Goal: Task Accomplishment & Management: Manage account settings

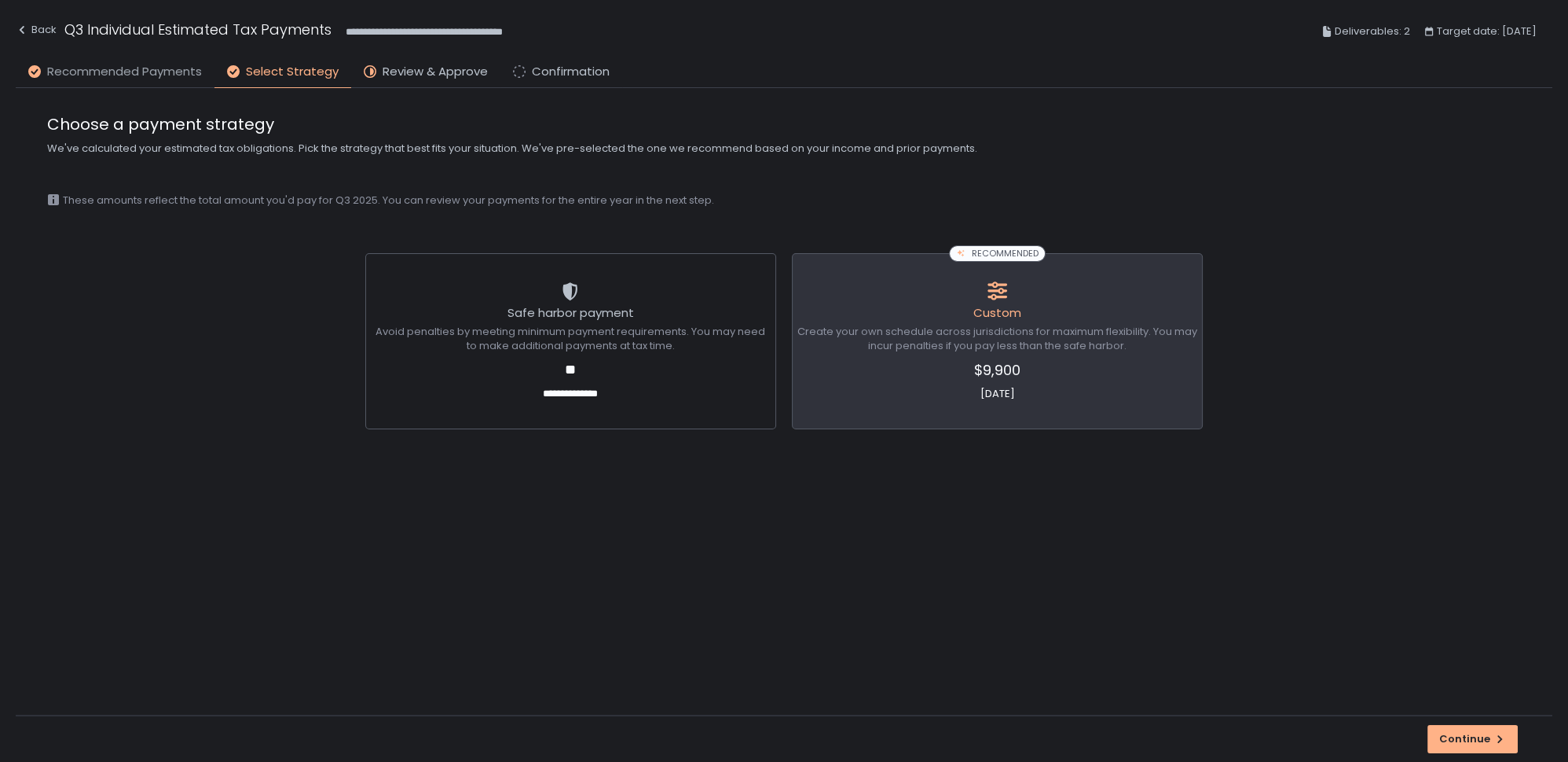
click at [110, 69] on span "Recommended Payments" at bounding box center [124, 72] width 155 height 18
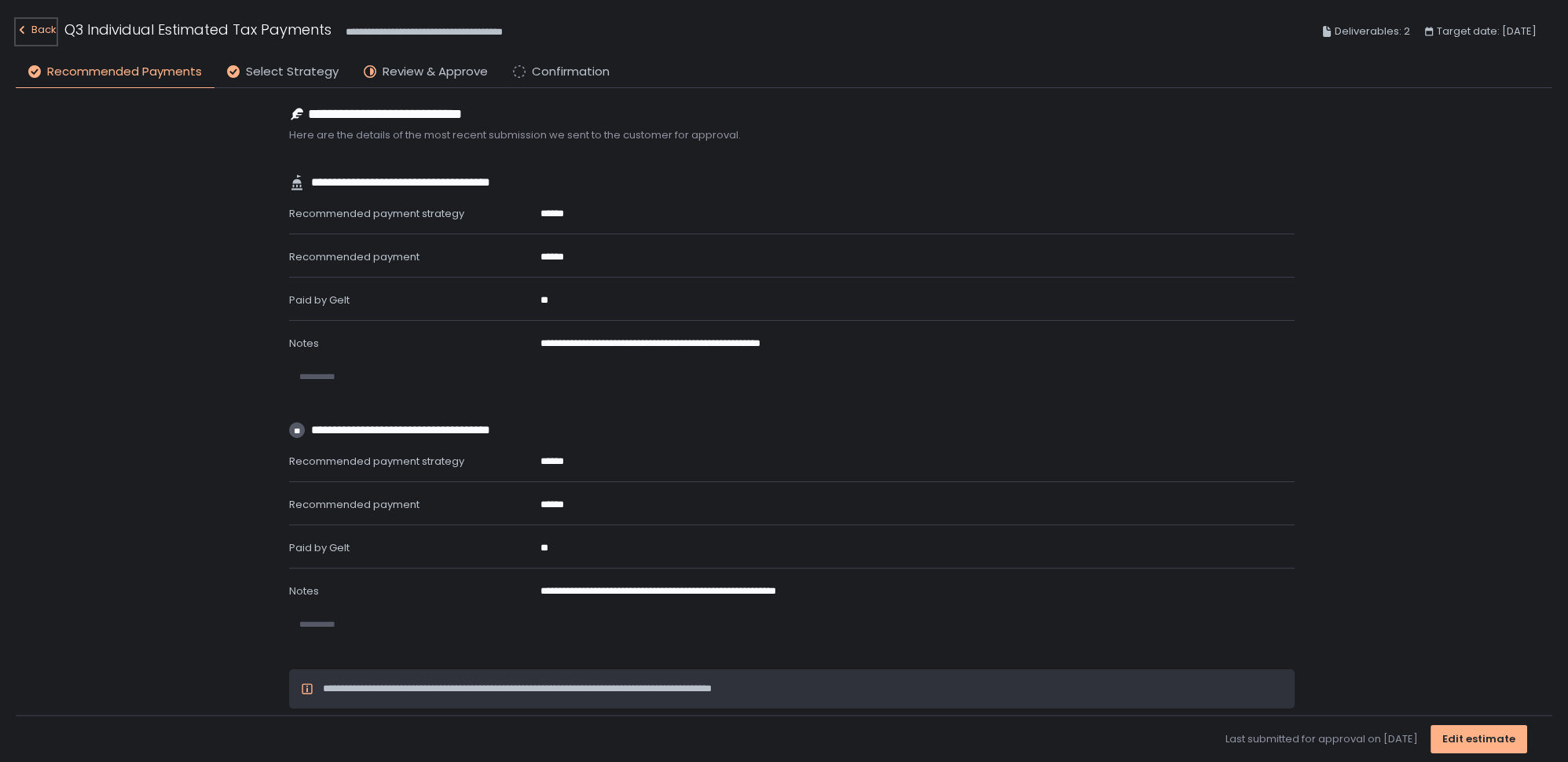
click at [35, 29] on div "Back" at bounding box center [36, 29] width 41 height 19
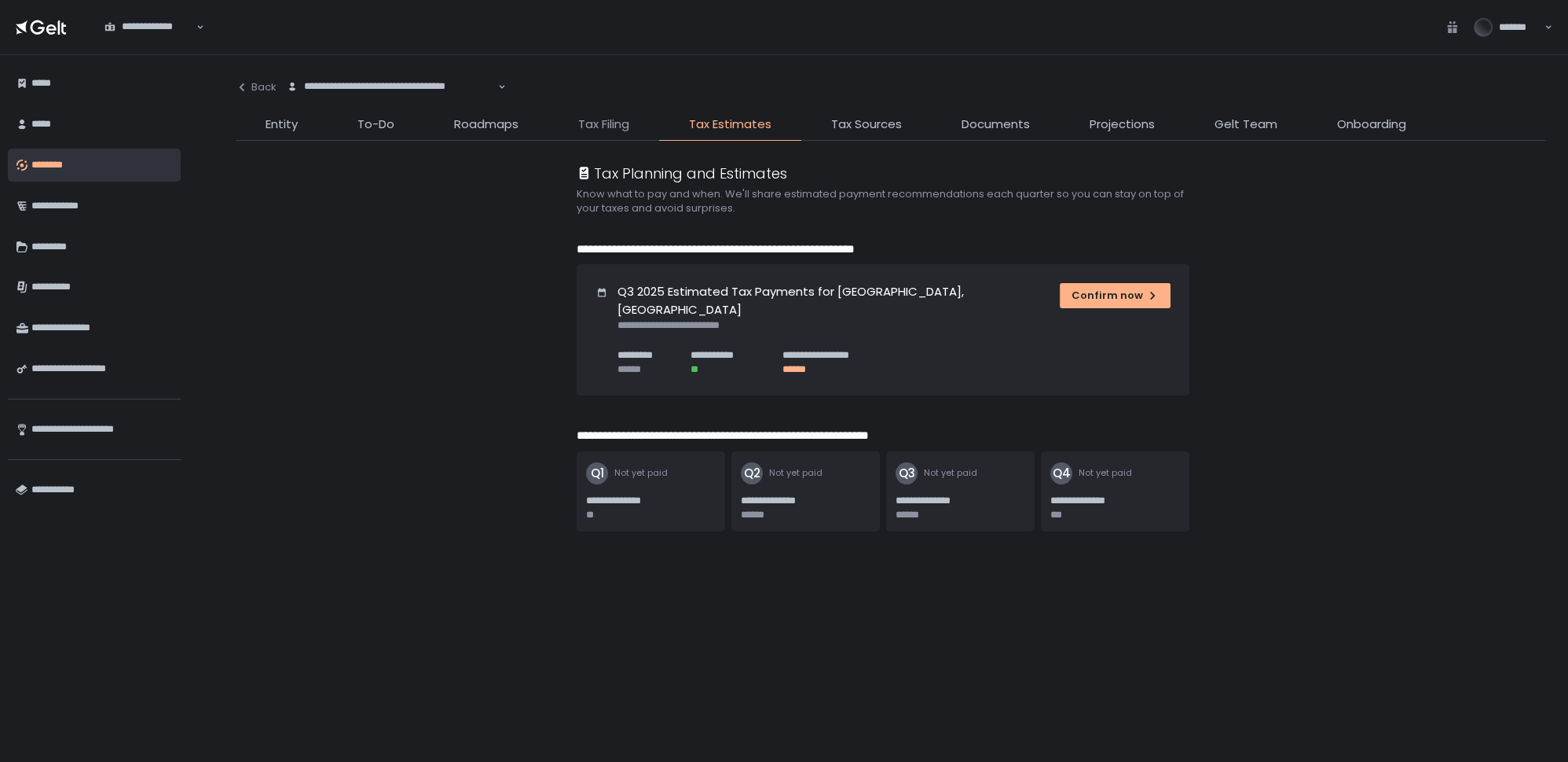
click at [608, 125] on span "Tax Filing" at bounding box center [604, 124] width 51 height 18
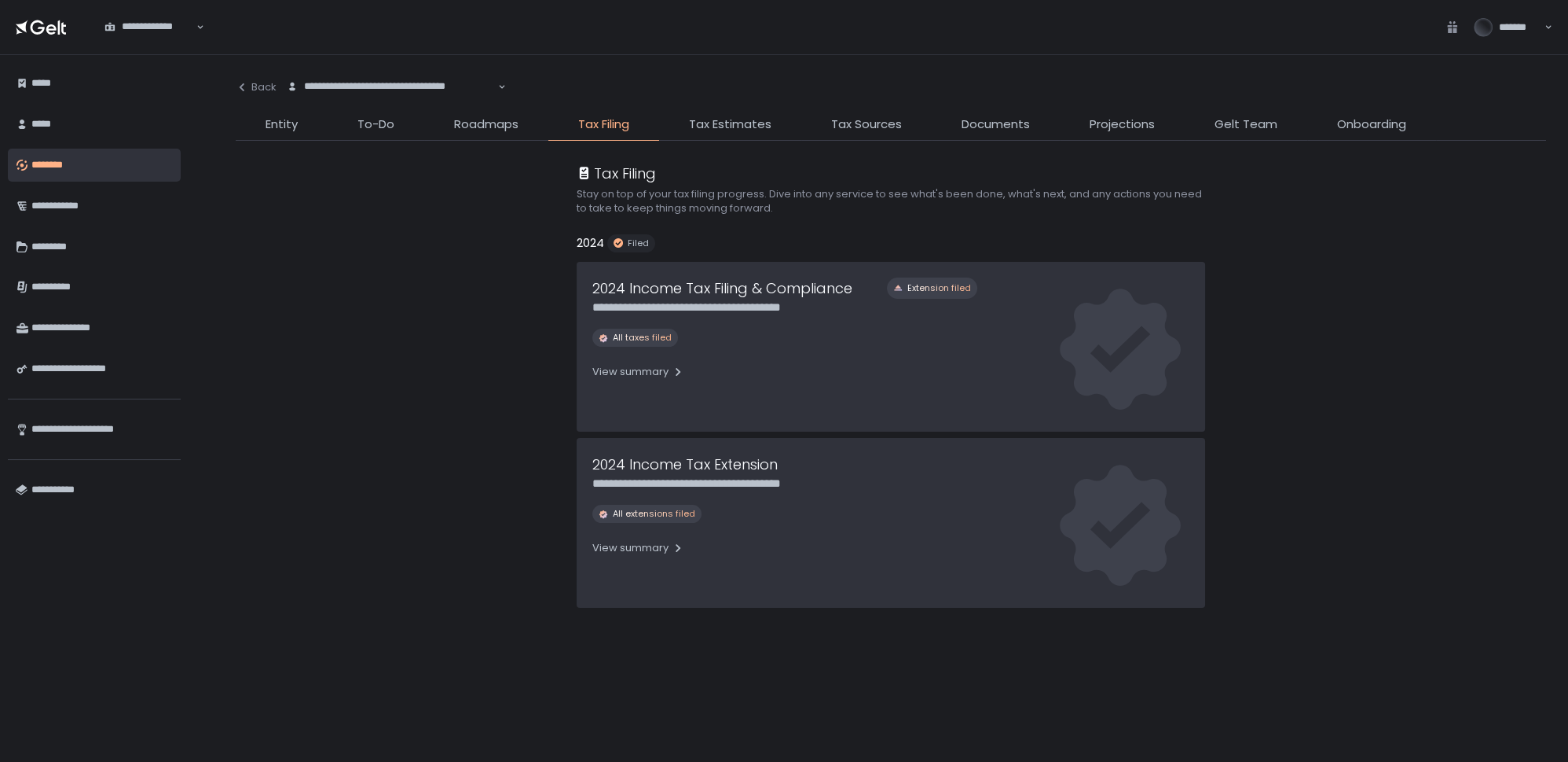
click at [710, 133] on li "Tax Estimates" at bounding box center [730, 128] width 142 height 25
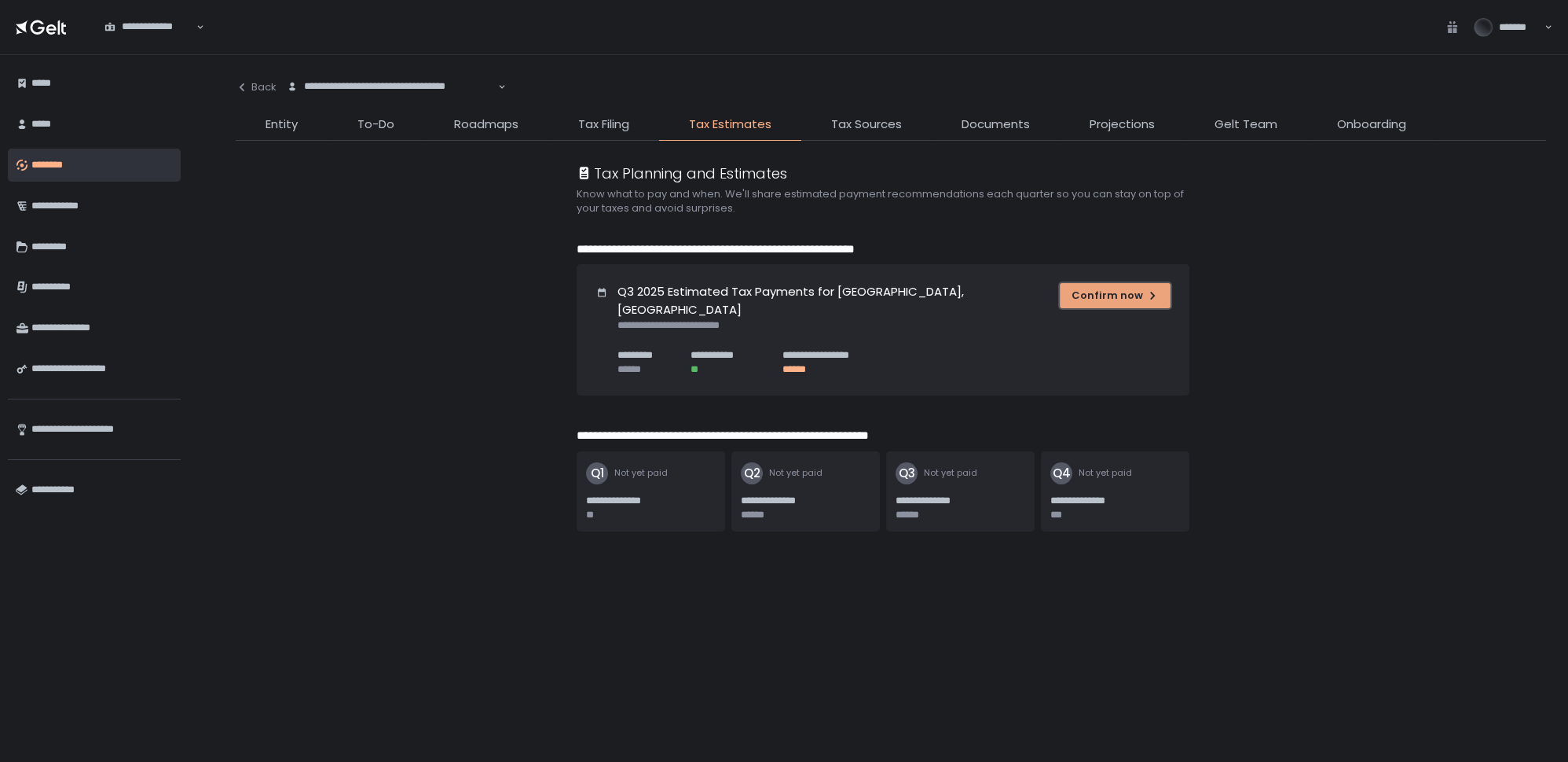
click at [1081, 297] on div "Confirm now" at bounding box center [1115, 295] width 88 height 14
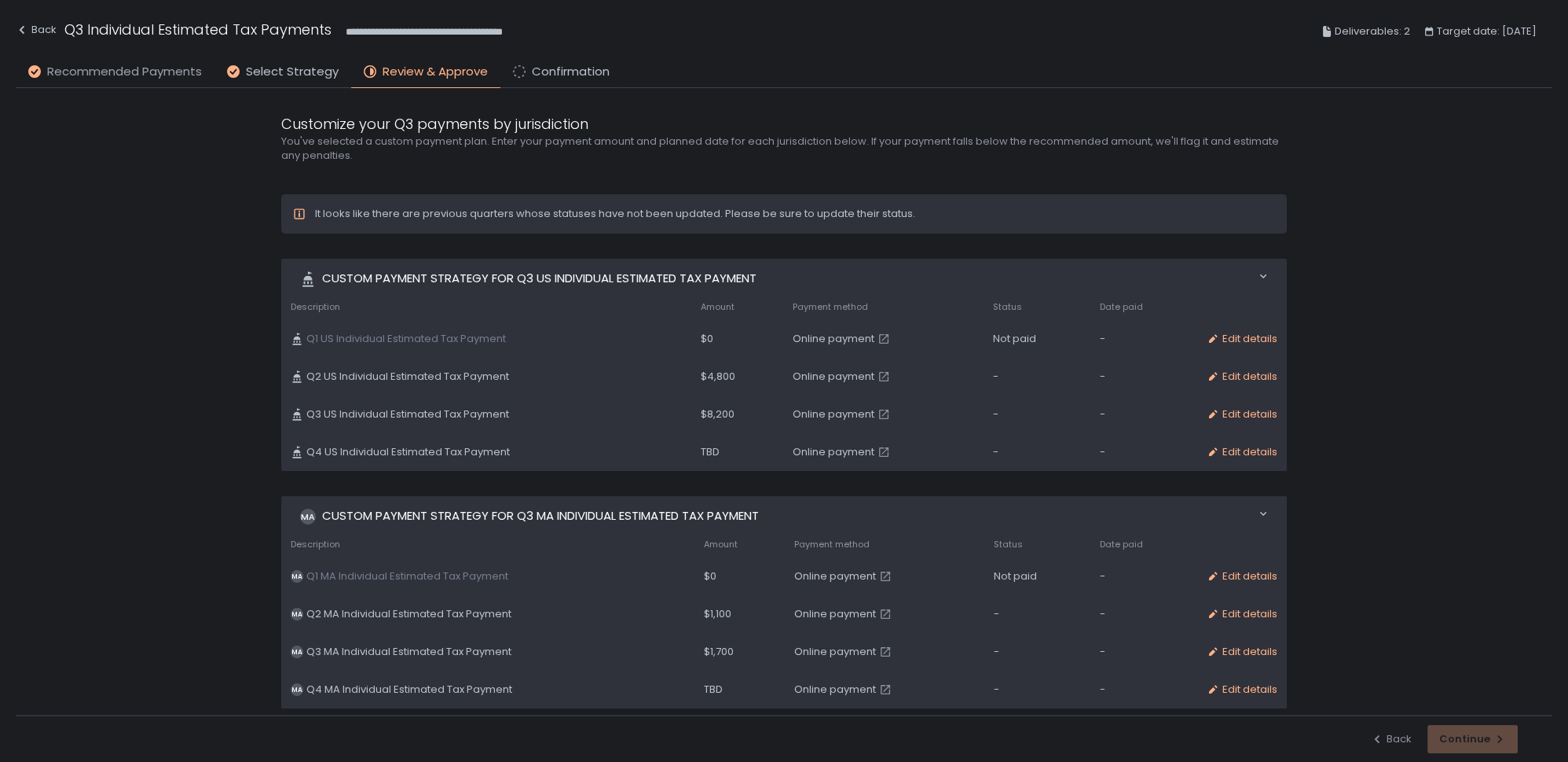
click at [100, 77] on span "Recommended Payments" at bounding box center [124, 72] width 155 height 18
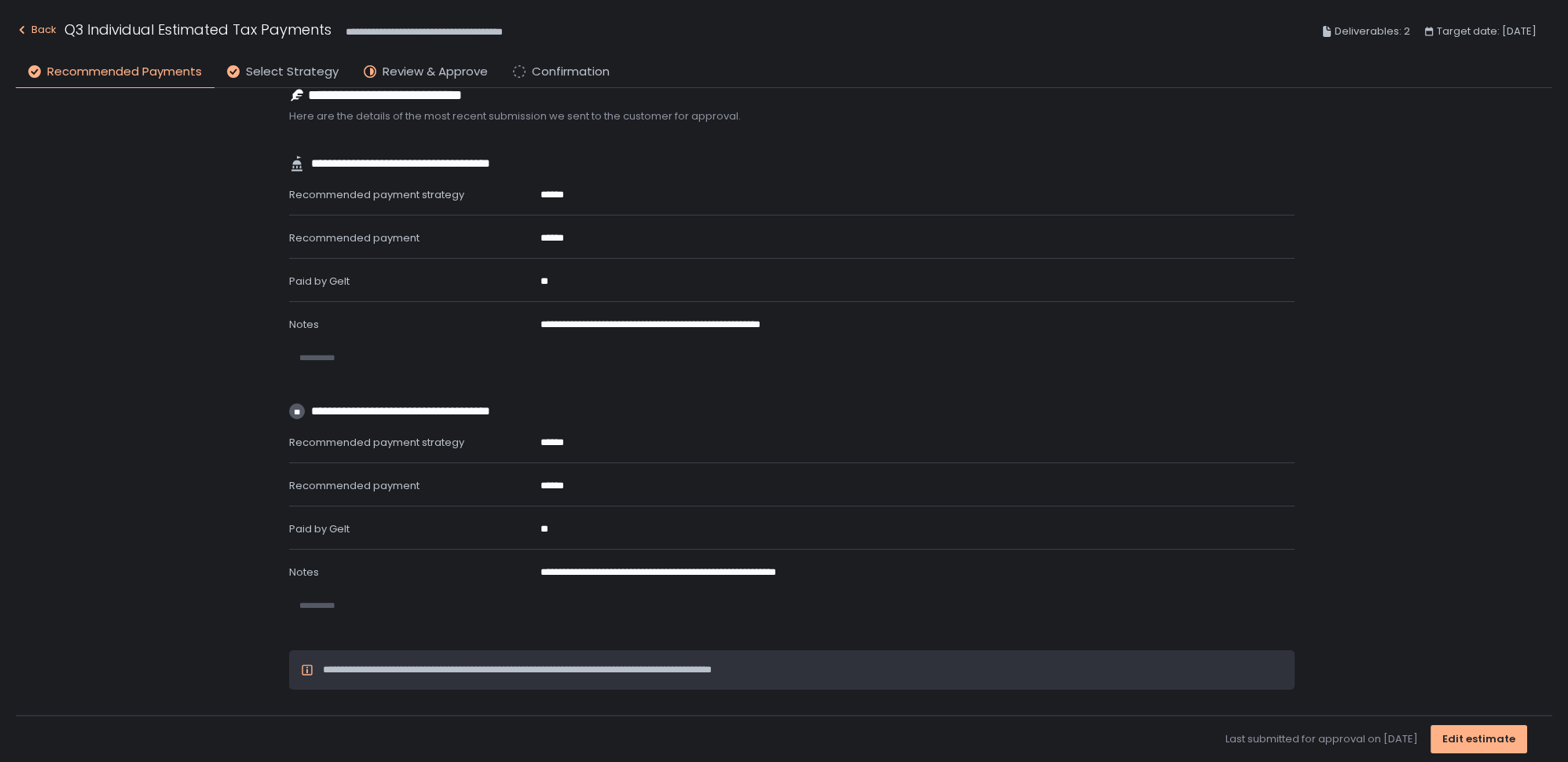
scroll to position [38, 0]
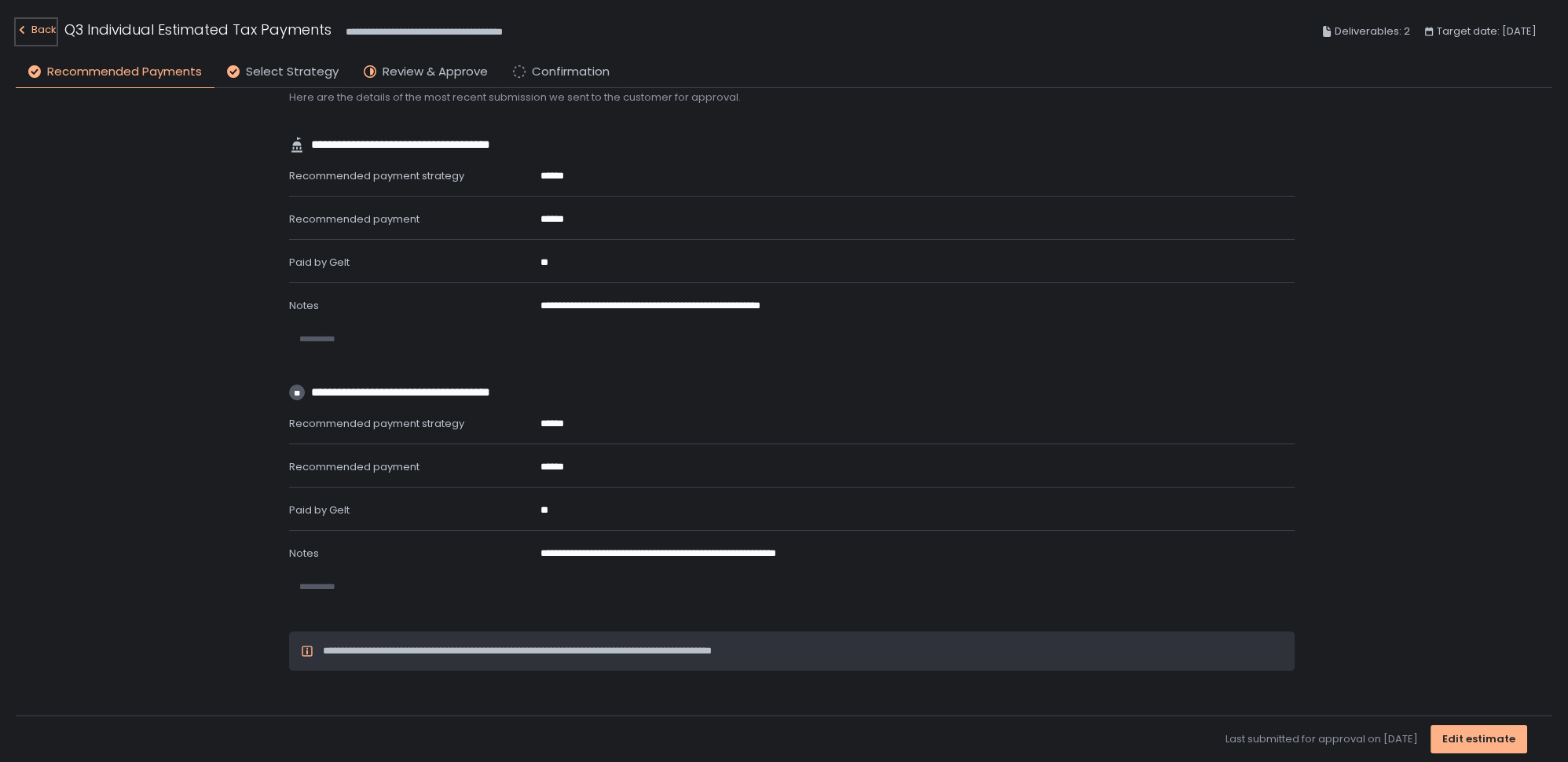
click at [36, 30] on div "Back" at bounding box center [36, 29] width 41 height 19
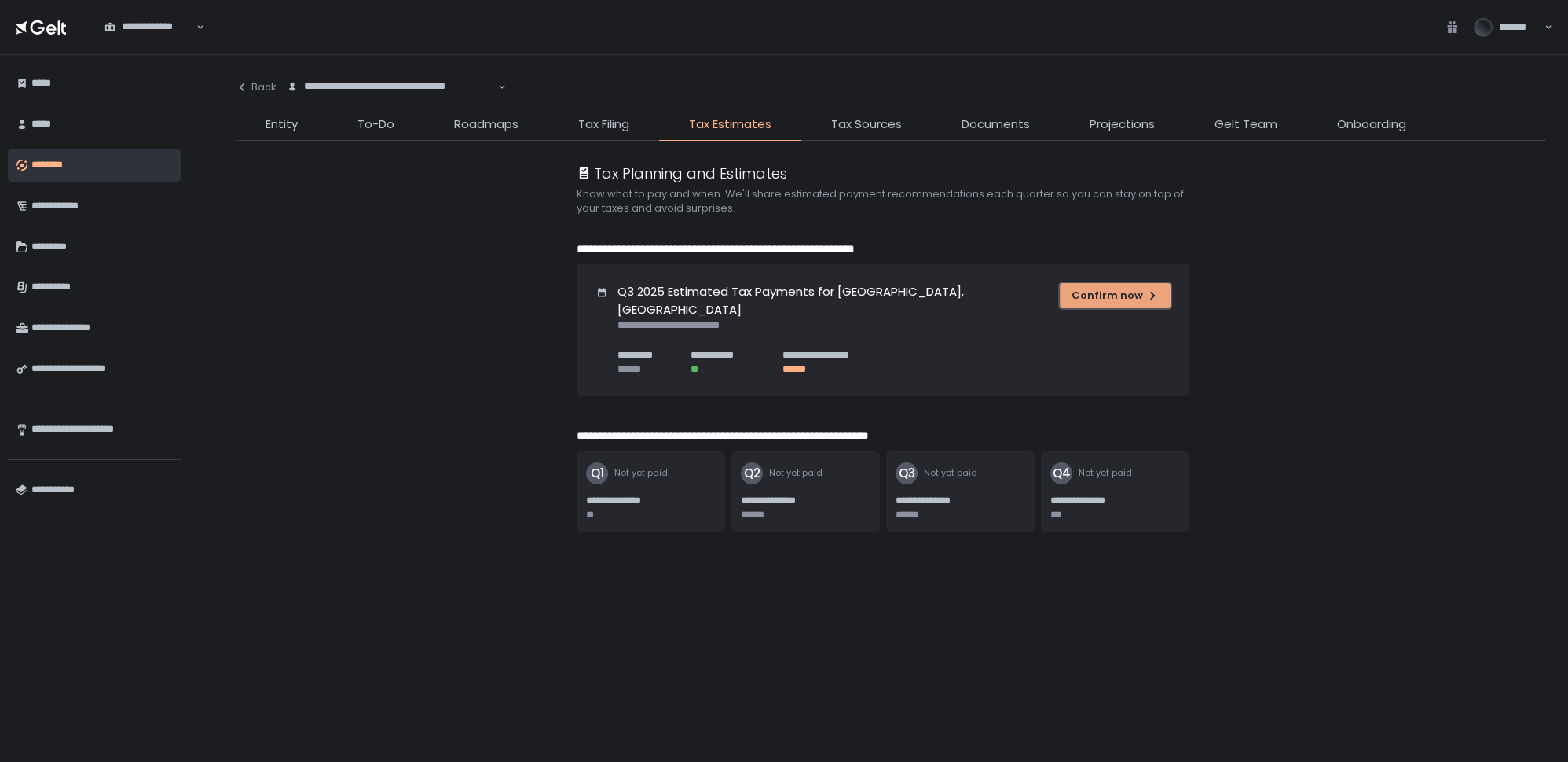
click at [1081, 299] on div "Confirm now" at bounding box center [1115, 295] width 88 height 14
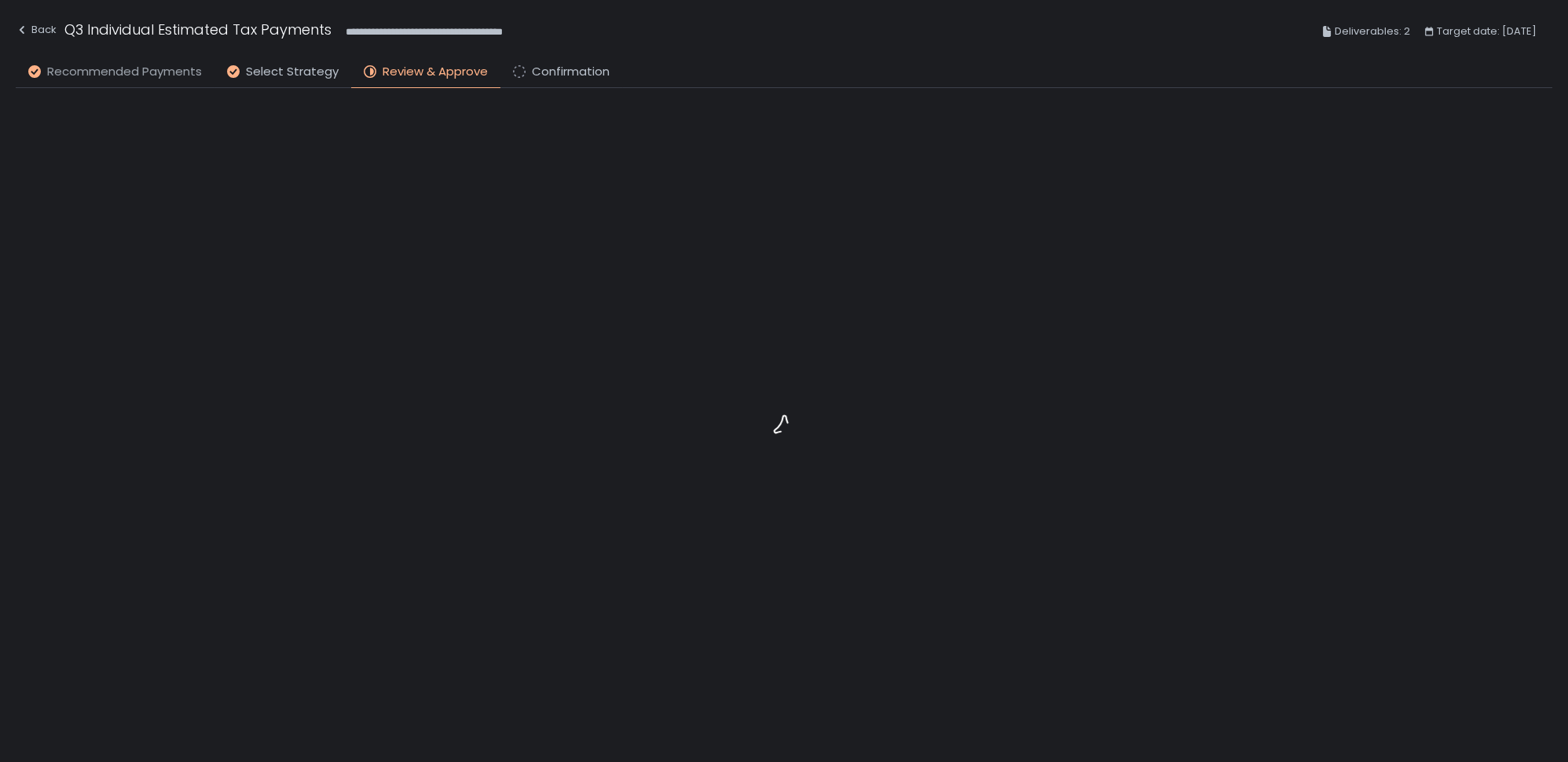
click at [128, 79] on span "Recommended Payments" at bounding box center [124, 72] width 155 height 18
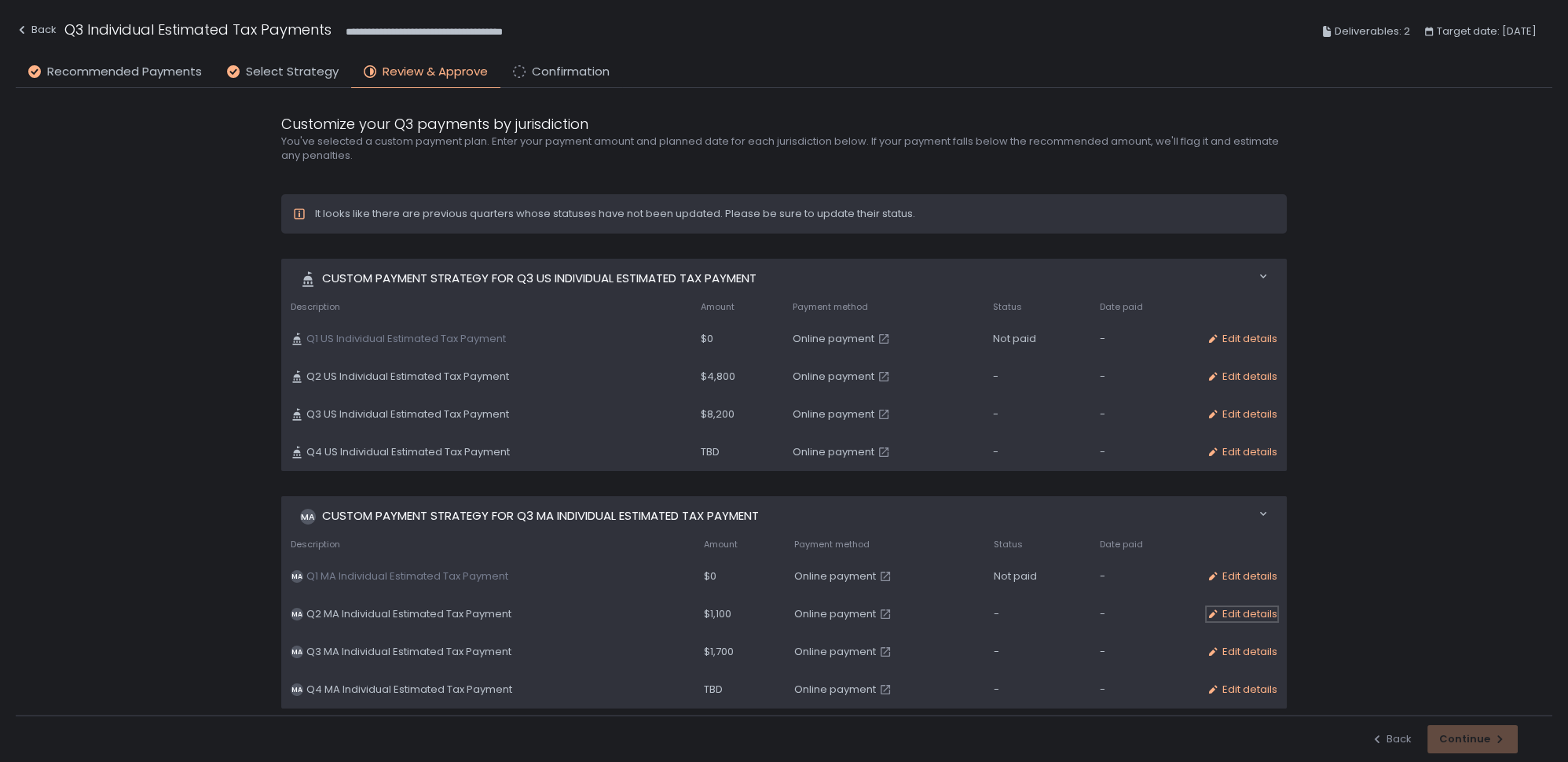
click at [1245, 608] on div "Edit details" at bounding box center [1242, 614] width 70 height 14
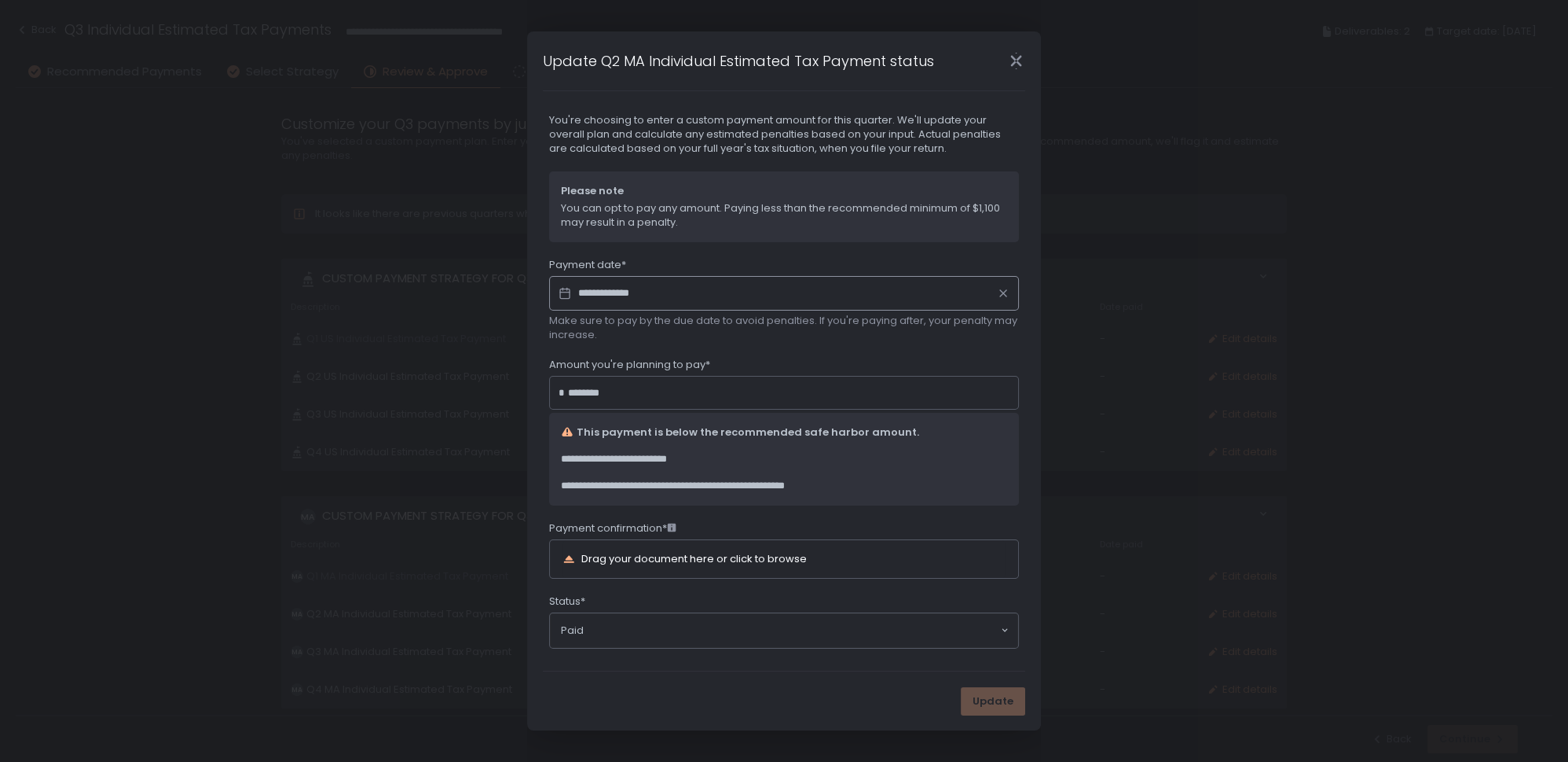
scroll to position [12, 0]
click at [637, 633] on div "Paid Loading..." at bounding box center [784, 627] width 468 height 34
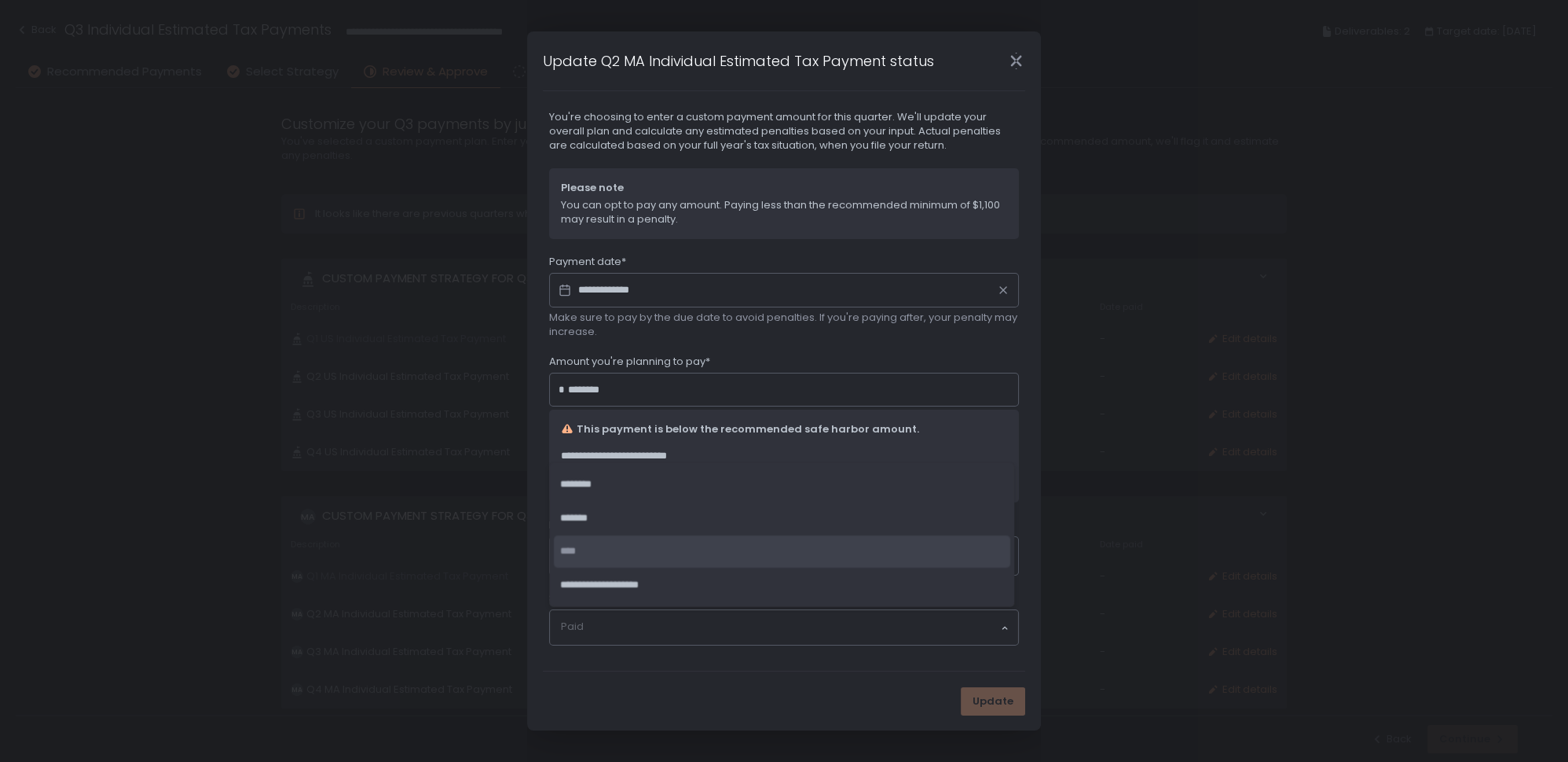
click at [680, 559] on li "****" at bounding box center [782, 551] width 456 height 32
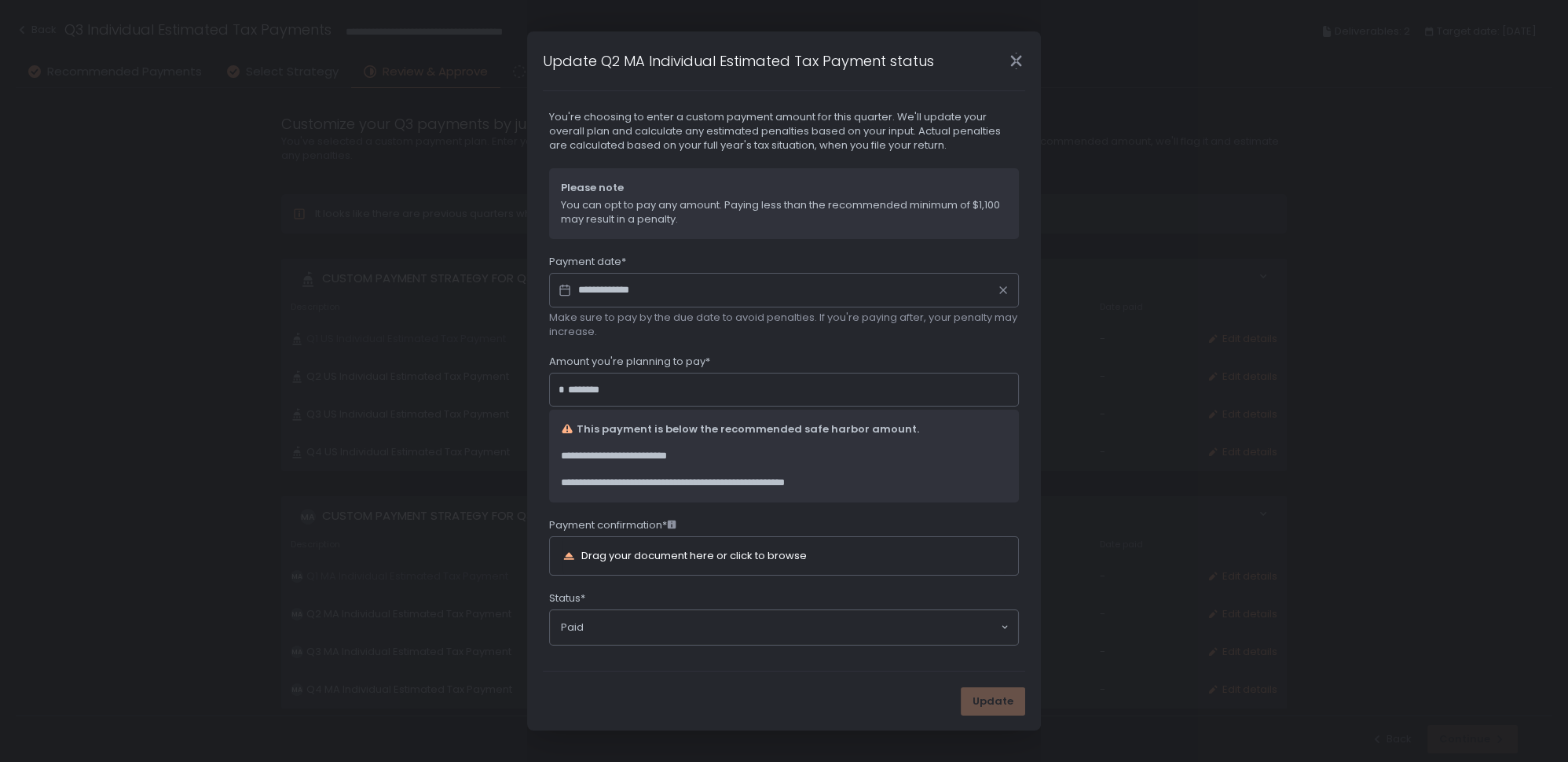
click at [696, 657] on div "**********" at bounding box center [784, 377] width 483 height 598
click at [1016, 62] on icon "Close" at bounding box center [1015, 61] width 11 height 20
